Goal: Navigation & Orientation: Find specific page/section

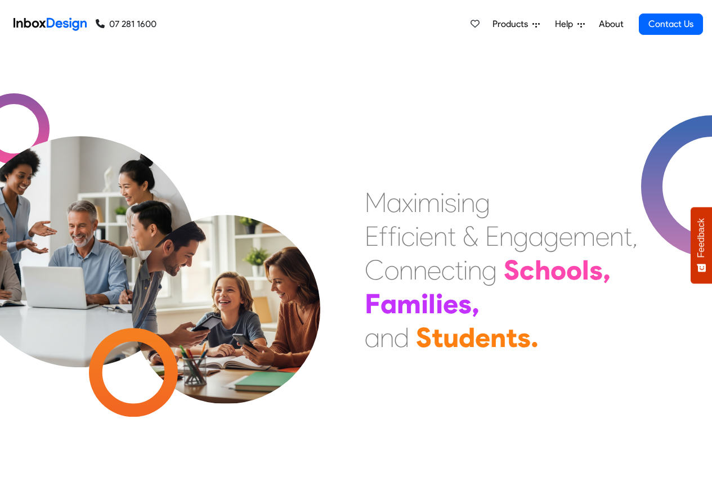
click at [519, 23] on span "Products" at bounding box center [512, 24] width 40 height 14
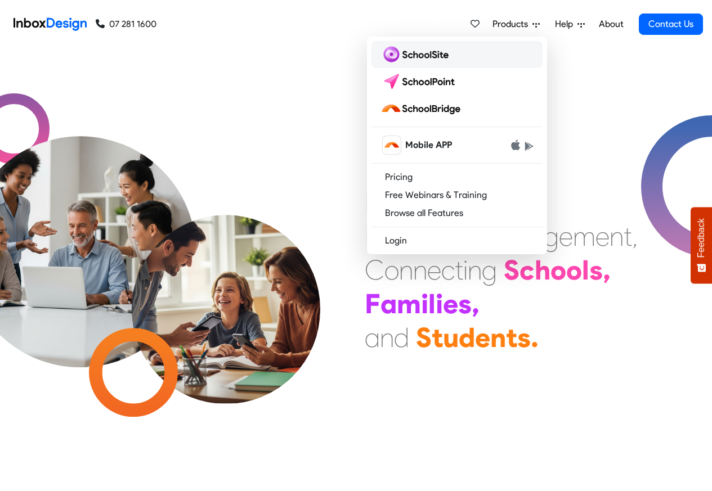
click at [412, 56] on img at bounding box center [416, 55] width 73 height 18
